Goal: Find contact information: Find contact information

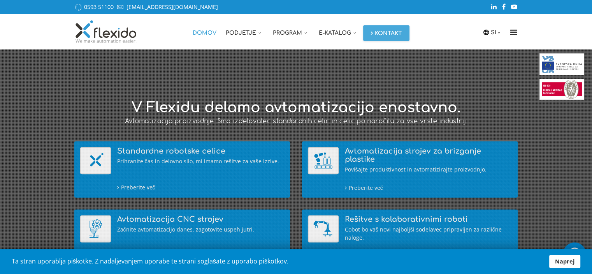
click at [211, 34] on link "Domov" at bounding box center [204, 31] width 33 height 35
click at [515, 31] on icon "Menu" at bounding box center [513, 32] width 12 height 8
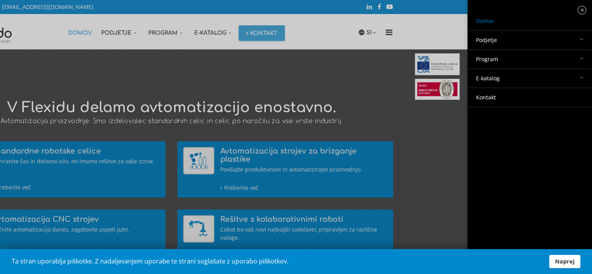
click at [490, 97] on link "Kontakt" at bounding box center [529, 97] width 123 height 19
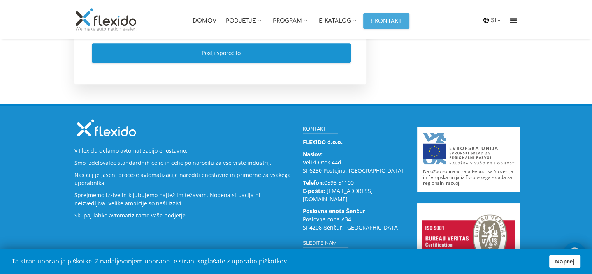
scroll to position [406, 0]
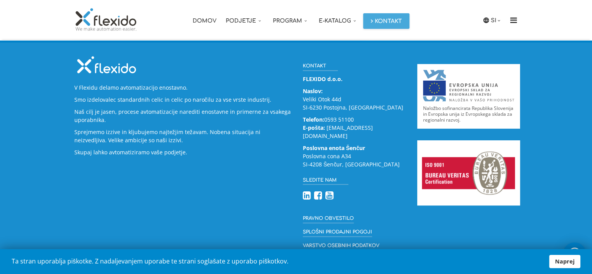
click at [314, 90] on strong "Naslov:" at bounding box center [313, 90] width 20 height 7
click at [318, 100] on p "Naslov: Veliki Otok 44d SI-6230 Postojna, Slovenija" at bounding box center [354, 99] width 103 height 25
drag, startPoint x: 303, startPoint y: 99, endPoint x: 341, endPoint y: 102, distance: 37.9
click at [341, 102] on p "Naslov: Veliki Otok 44d SI-6230 Postojna, Slovenija" at bounding box center [354, 99] width 103 height 25
copy p "Veliki Otok 44d"
